Goal: Task Accomplishment & Management: Use online tool/utility

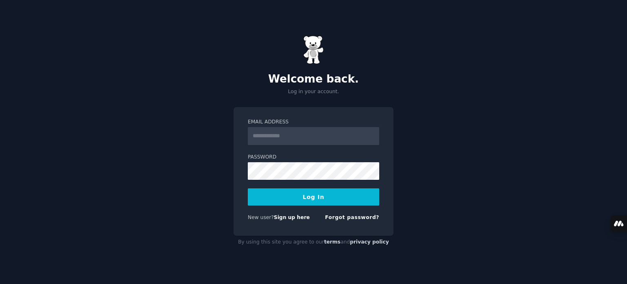
click at [281, 137] on input "Email Address" at bounding box center [313, 136] width 131 height 18
type input "**********"
click at [323, 200] on button "Log In" at bounding box center [313, 196] width 131 height 17
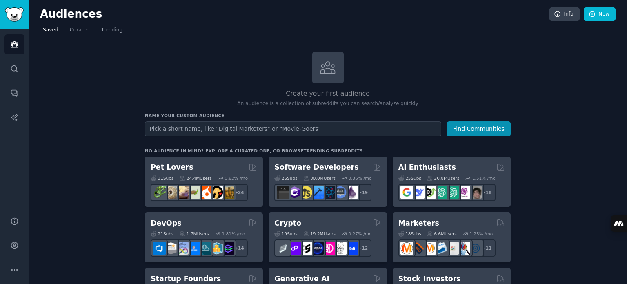
click at [263, 127] on input "text" at bounding box center [293, 128] width 296 height 15
type input "AI News"
click at [479, 129] on button "Find Communities" at bounding box center [479, 128] width 64 height 15
